Goal: Task Accomplishment & Management: Manage account settings

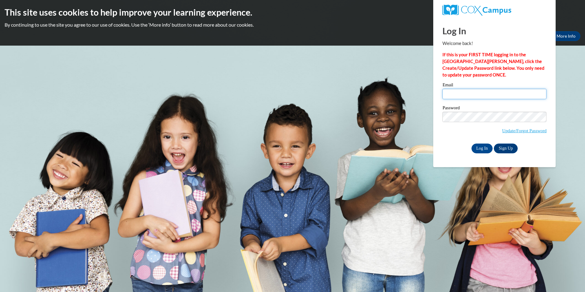
drag, startPoint x: 0, startPoint y: 0, endPoint x: 472, endPoint y: 94, distance: 481.0
click at [472, 94] on input "Email" at bounding box center [494, 94] width 104 height 10
type input "[EMAIL_ADDRESS][DOMAIN_NAME]"
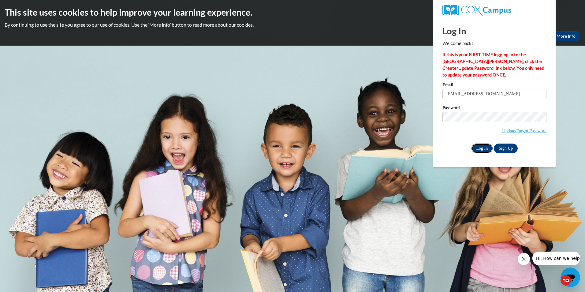
click at [482, 150] on input "Log In" at bounding box center [481, 148] width 21 height 10
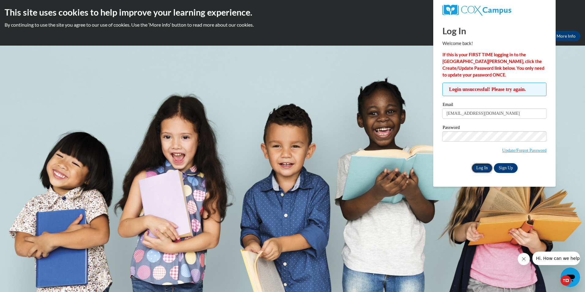
click at [475, 169] on input "Log In" at bounding box center [481, 168] width 21 height 10
click at [415, 62] on body "This site uses cookies to help improve your learning experience. By continuing …" at bounding box center [292, 146] width 585 height 292
click at [482, 168] on input "Log In" at bounding box center [481, 168] width 21 height 10
click at [321, 55] on body "This site uses cookies to help improve your learning experience. By continuing …" at bounding box center [292, 146] width 585 height 292
click at [527, 148] on link "Update/Forgot Password" at bounding box center [524, 150] width 44 height 5
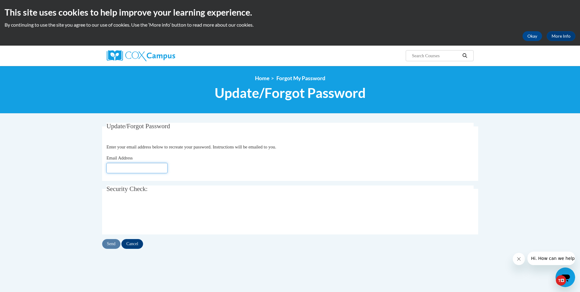
click at [155, 169] on input "Email Address" at bounding box center [136, 168] width 61 height 10
type input "[EMAIL_ADDRESS][DOMAIN_NAME]"
click at [108, 245] on input "Send" at bounding box center [111, 244] width 18 height 10
